Goal: Find specific page/section: Find specific page/section

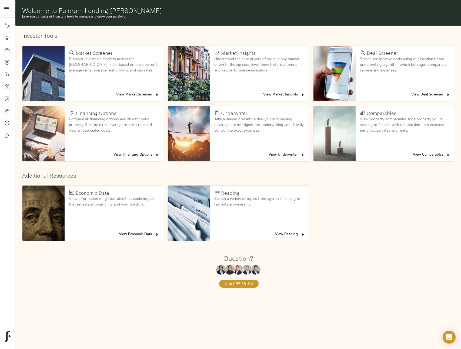
click at [424, 93] on span "View Deal Screener" at bounding box center [430, 95] width 39 height 6
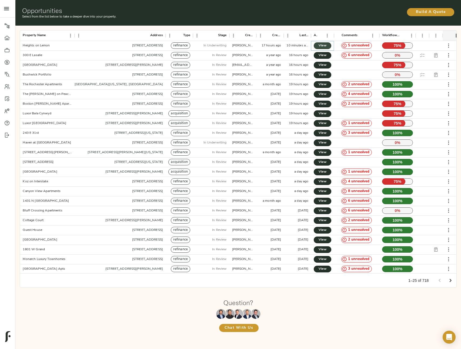
click at [321, 44] on span "View" at bounding box center [322, 46] width 6 height 6
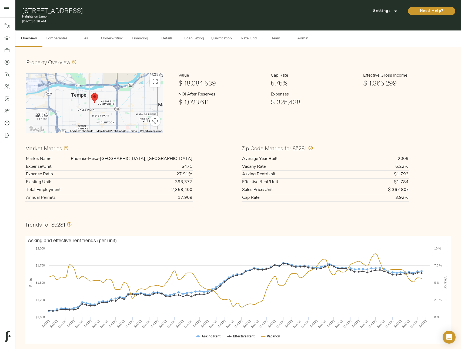
click at [143, 38] on span "Financing" at bounding box center [140, 38] width 21 height 7
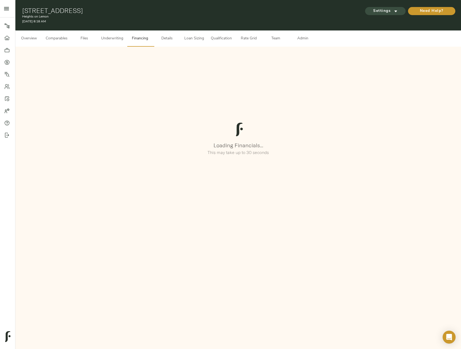
click at [399, 12] on span "Settings" at bounding box center [385, 11] width 30 height 7
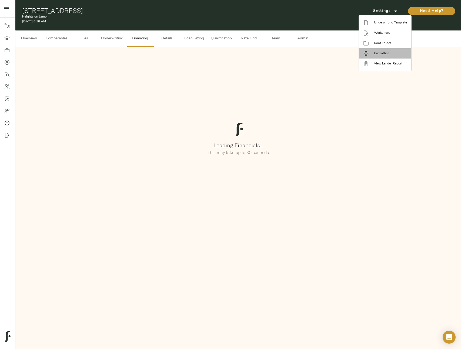
click at [391, 55] on span "Backoffice" at bounding box center [390, 53] width 33 height 5
